Goal: Task Accomplishment & Management: Complete application form

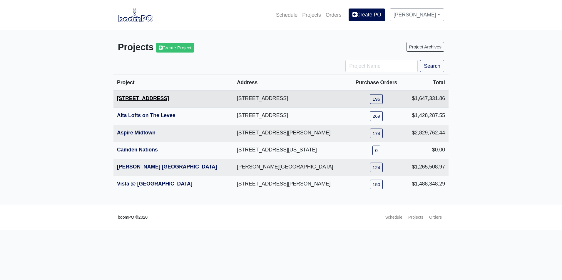
click at [131, 99] on link "[STREET_ADDRESS]" at bounding box center [143, 98] width 52 height 6
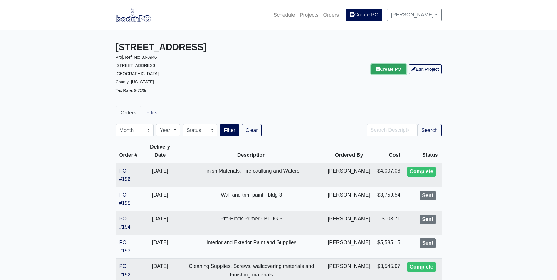
click at [380, 70] on link "Create PO" at bounding box center [388, 69] width 35 height 10
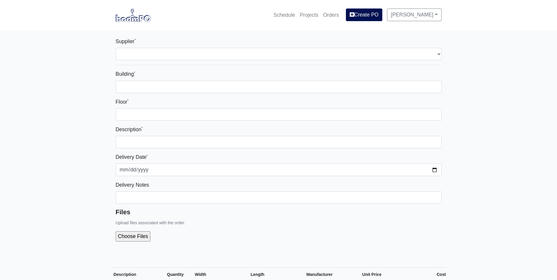
select select
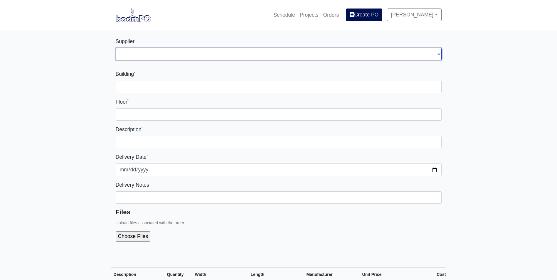
click at [125, 56] on select "Select one... L&W Supply - Nashville, TN (Cowan St.) Benefast - Nashville, TN S…" at bounding box center [279, 54] width 326 height 12
select select "10"
click at [116, 48] on select "Select one... L&W Supply - Nashville, TN (Cowan St.) Benefast - Nashville, TN S…" at bounding box center [279, 54] width 326 height 12
select select
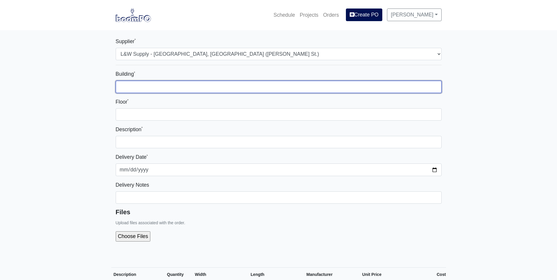
click at [125, 87] on input "Building *" at bounding box center [279, 87] width 326 height 12
type input "Bldg 3"
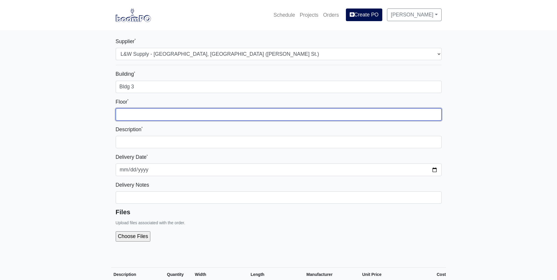
click at [133, 112] on input "Floor *" at bounding box center [279, 114] width 326 height 12
type input "Multiple Floors"
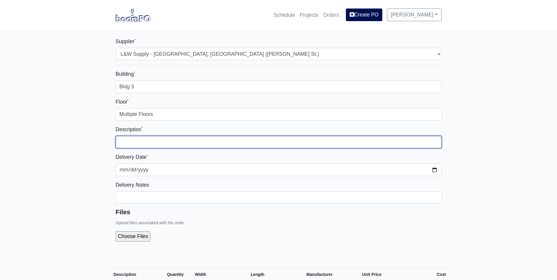
click at [129, 143] on input "text" at bounding box center [279, 142] width 326 height 12
type input "Sound clips, drywall and hat channel"
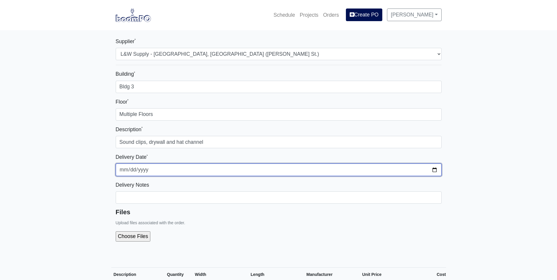
click at [433, 170] on input "2025-09-02" at bounding box center [279, 170] width 326 height 12
type input "2025-09-03"
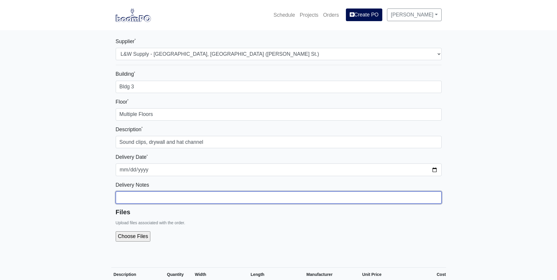
click at [123, 195] on input "Building *" at bounding box center [279, 198] width 326 height 12
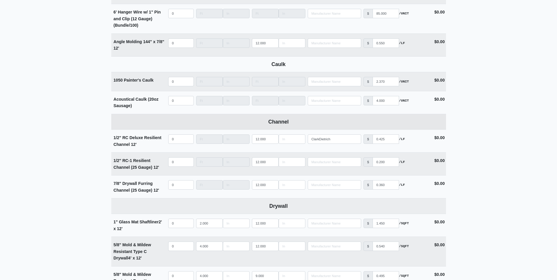
scroll to position [323, 0]
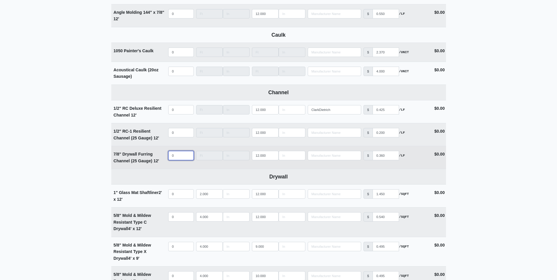
select select
click at [176, 156] on input "quantity" at bounding box center [181, 155] width 26 height 9
type input "1"
select select
type input "10"
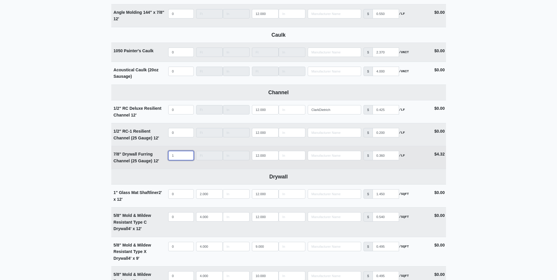
select select
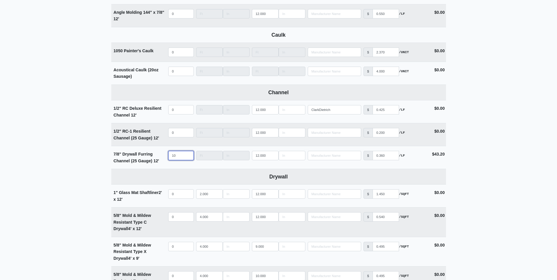
type input "10"
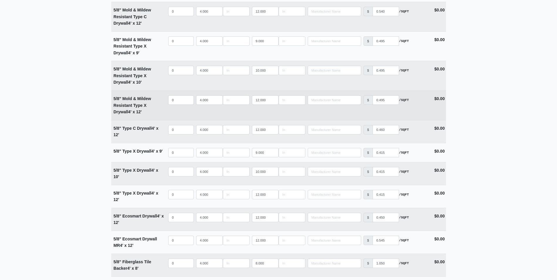
scroll to position [558, 0]
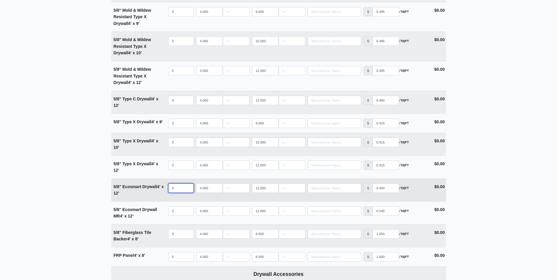
select select
click at [177, 187] on input "quantity" at bounding box center [181, 188] width 26 height 9
type input "4"
select select
type input "4"
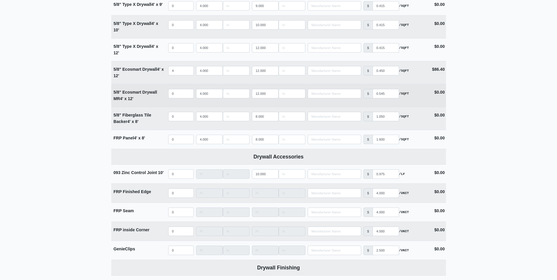
scroll to position [793, 0]
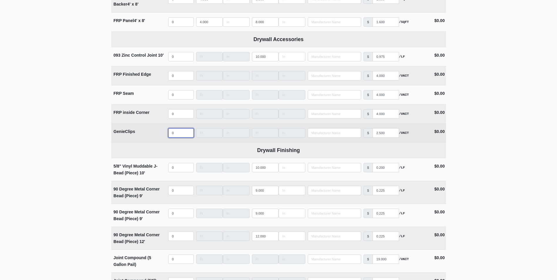
select select
click at [178, 134] on input "quantity" at bounding box center [181, 132] width 26 height 9
type input "2"
select select
type input "29"
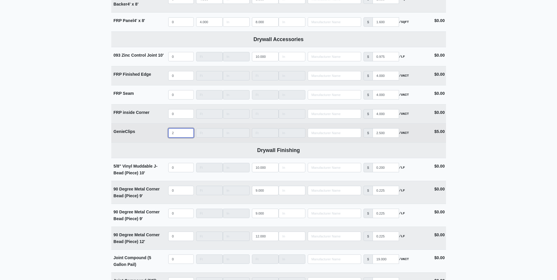
select select
type input "298"
select select
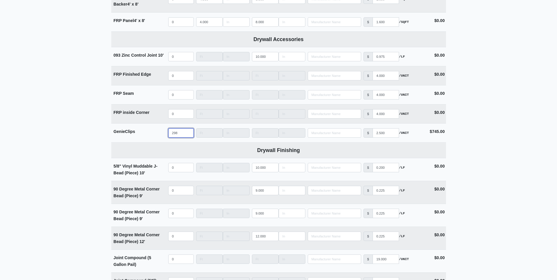
type input "298"
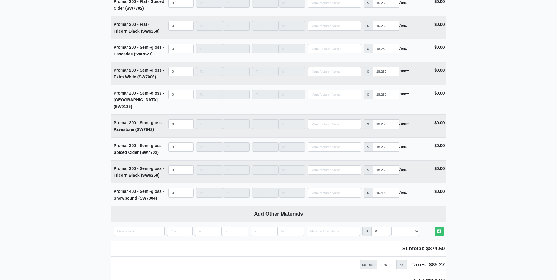
scroll to position [2181, 0]
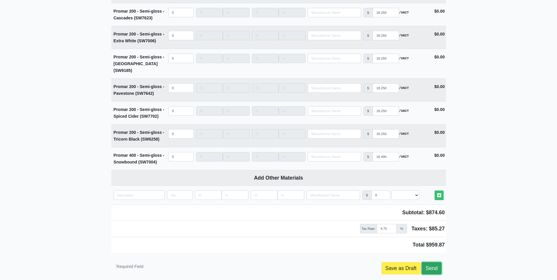
click at [433, 262] on link "Send" at bounding box center [432, 268] width 20 height 12
type input "2025-09-02"
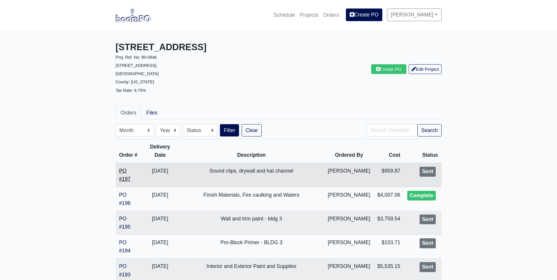
click at [122, 173] on link "PO #197" at bounding box center [124, 175] width 11 height 14
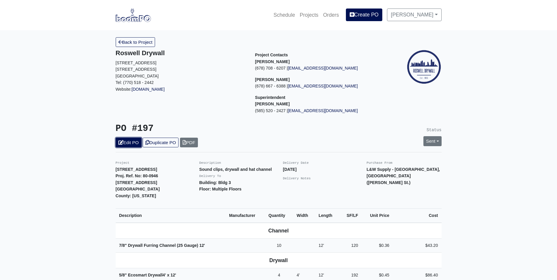
click at [129, 140] on link "Edit PO" at bounding box center [129, 143] width 26 height 10
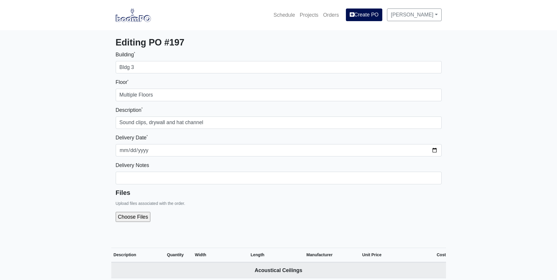
select select
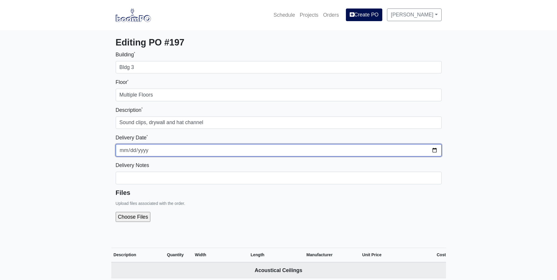
click at [239, 149] on input "2025-09-03" at bounding box center [279, 150] width 326 height 12
click at [433, 150] on input "2025-09-03" at bounding box center [279, 150] width 326 height 12
type input "2025-09-02"
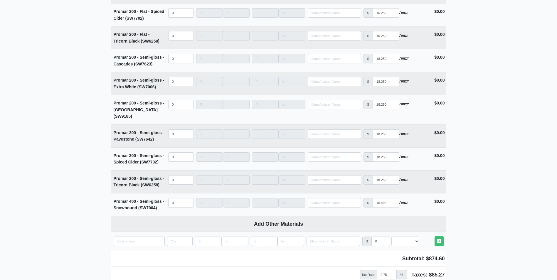
scroll to position [2162, 0]
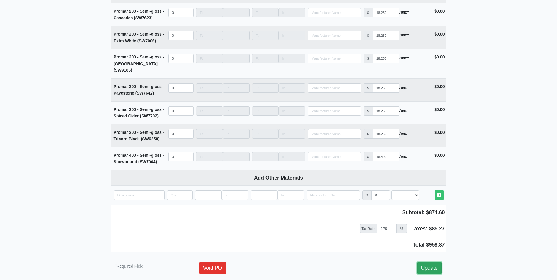
click at [429, 262] on link "Update" at bounding box center [430, 268] width 24 height 12
